Goal: Transaction & Acquisition: Purchase product/service

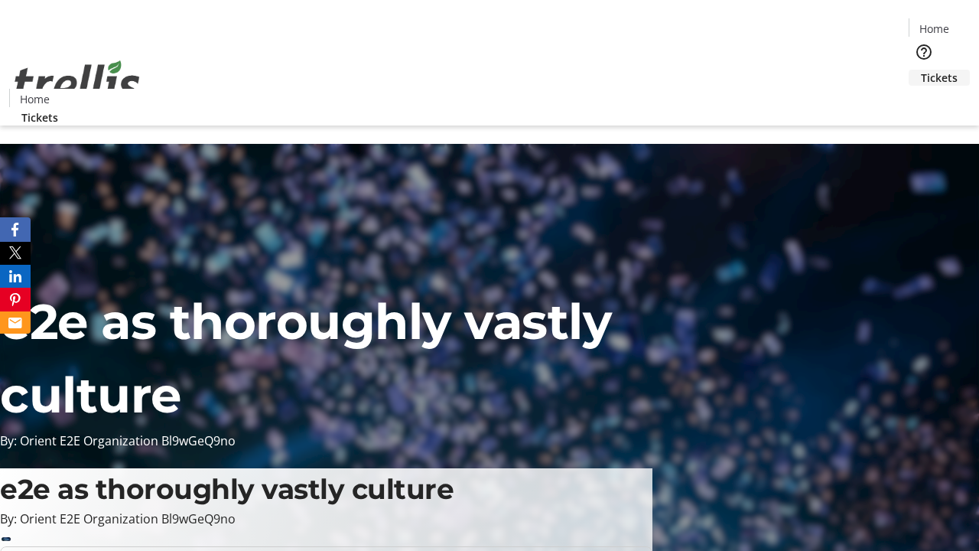
click at [921, 70] on span "Tickets" at bounding box center [939, 78] width 37 height 16
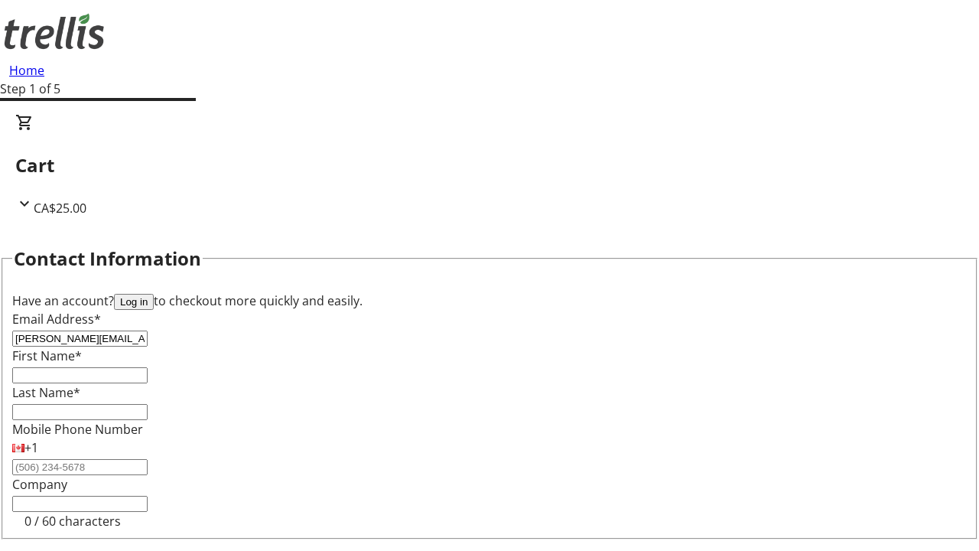
type input "[PERSON_NAME][EMAIL_ADDRESS][DOMAIN_NAME]"
type input "[PERSON_NAME]"
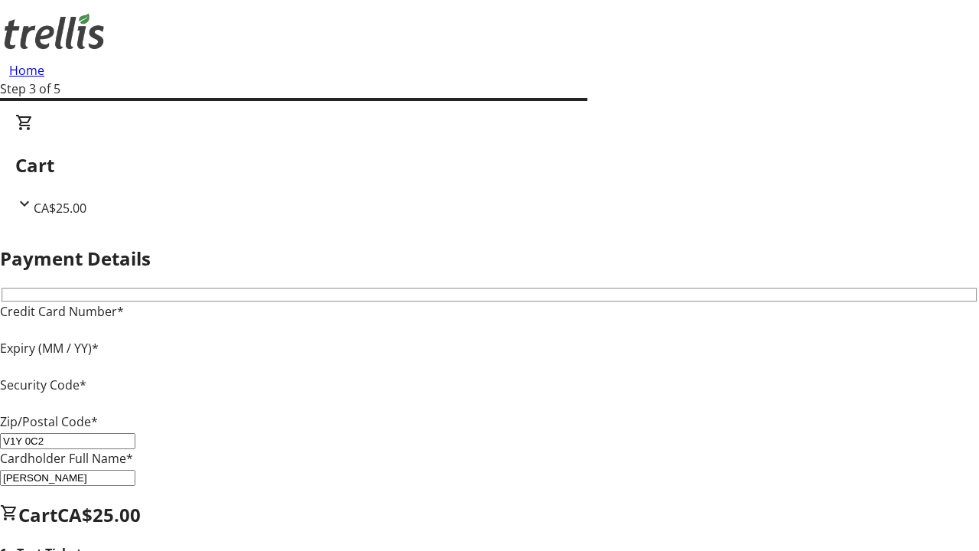
type input "V1Y 0C2"
